Goal: Information Seeking & Learning: Learn about a topic

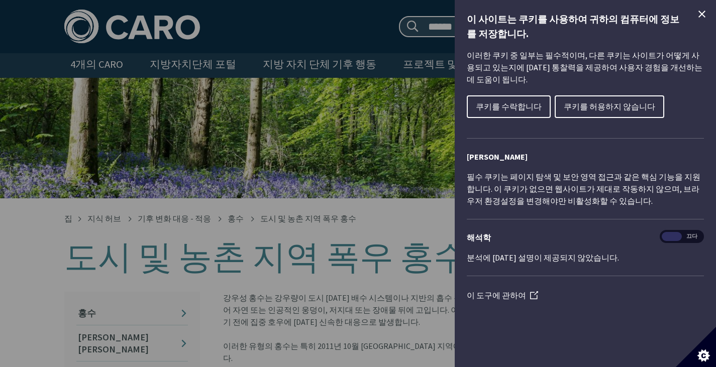
click at [700, 14] on icon "쿠키 제어 닫기" at bounding box center [702, 14] width 12 height 12
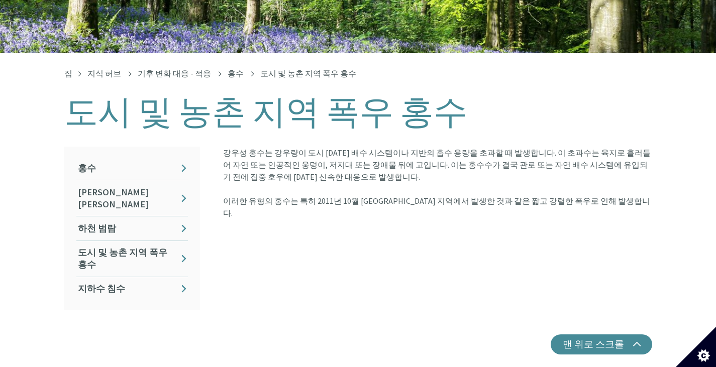
scroll to position [151, 0]
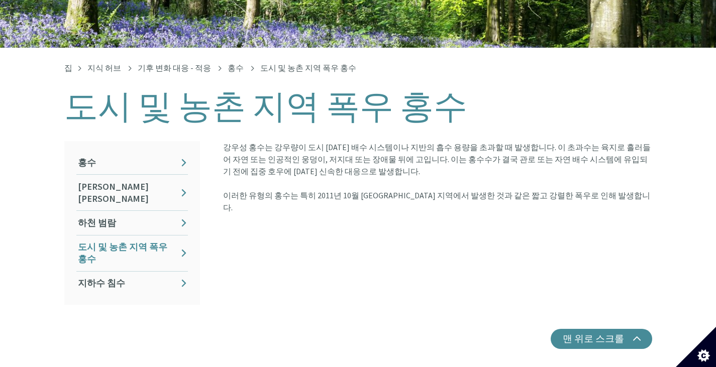
click at [151, 241] on font "도시 및 농촌 지역 폭우 홍수" at bounding box center [122, 253] width 89 height 24
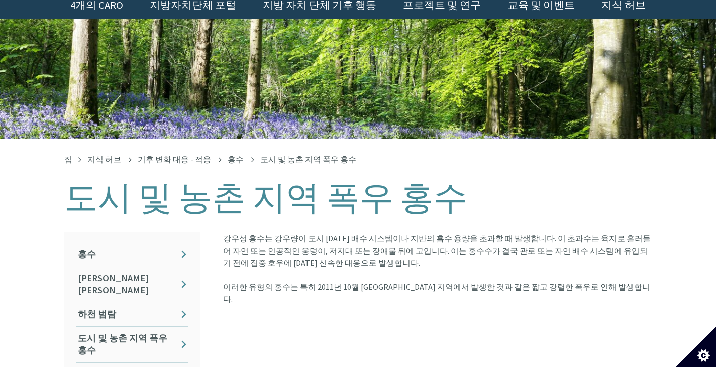
scroll to position [101, 0]
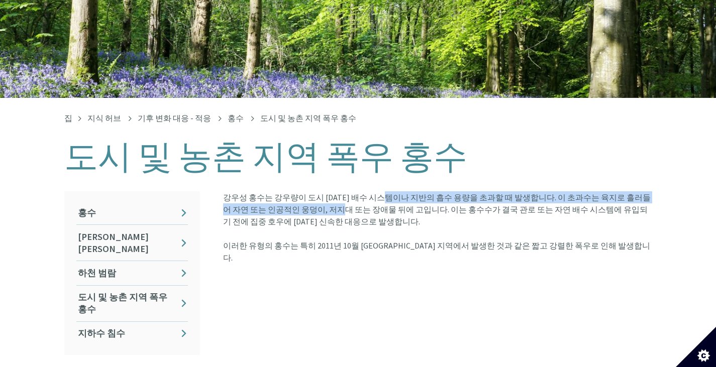
drag, startPoint x: 225, startPoint y: 198, endPoint x: 587, endPoint y: 178, distance: 362.8
click at [587, 178] on div "집 지식 허브 기후 변화 대응 - 적응 홍수 도시 및 농촌 지역 폭우 홍수 도시 및 농촌 지역 폭우 홍수 이 섹션에서 홍수 해안 홍수 하천 범…" at bounding box center [358, 256] width 603 height 285
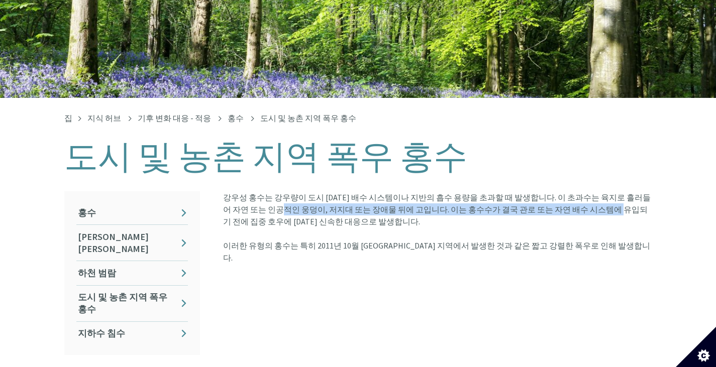
drag, startPoint x: 423, startPoint y: 209, endPoint x: 526, endPoint y: 203, distance: 102.7
click at [526, 203] on article "강우성 홍수는 강우량이 도시 우수 배수 시스템이나 지반의 흡수 용량을 초과할 때 발생합니다. 이 초과수는 육지로 흘러들어 자연 또는 인공적인 …" at bounding box center [433, 227] width 437 height 72
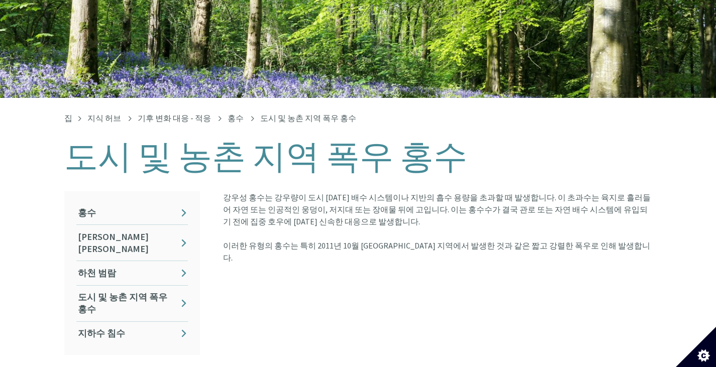
click at [421, 249] on font "이러한 유형의 홍수는 특히 2011년 10월 더블린 지역에서 발생한 것과 같은 짧고 강렬한 폭우로 인해 발생합니다." at bounding box center [436, 252] width 427 height 22
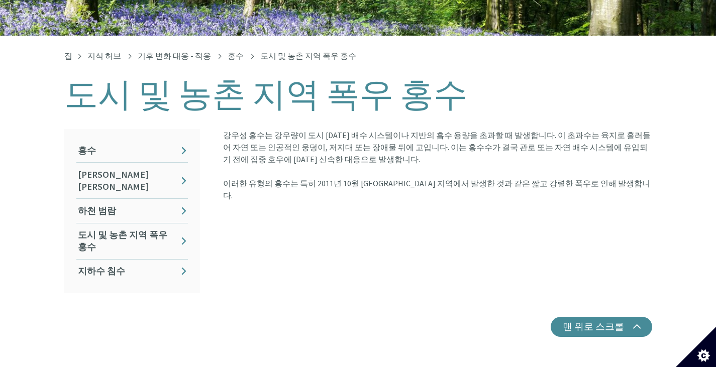
scroll to position [159, 0]
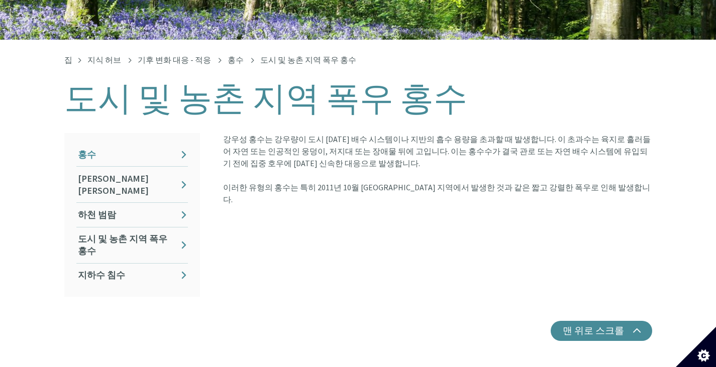
click at [143, 155] on link "홍수" at bounding box center [132, 155] width 112 height 24
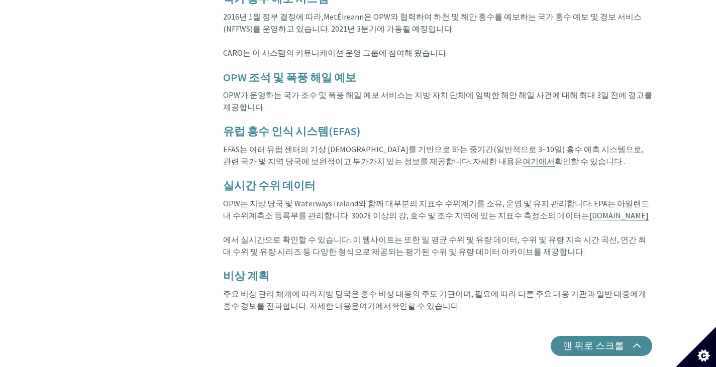
scroll to position [2010, 0]
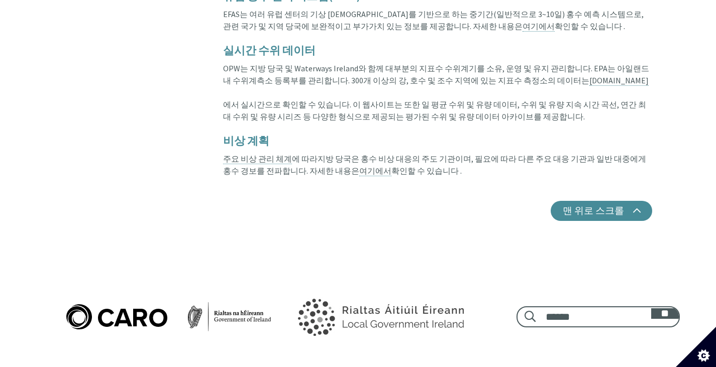
scroll to position [2132, 0]
